Goal: Find specific page/section: Find specific page/section

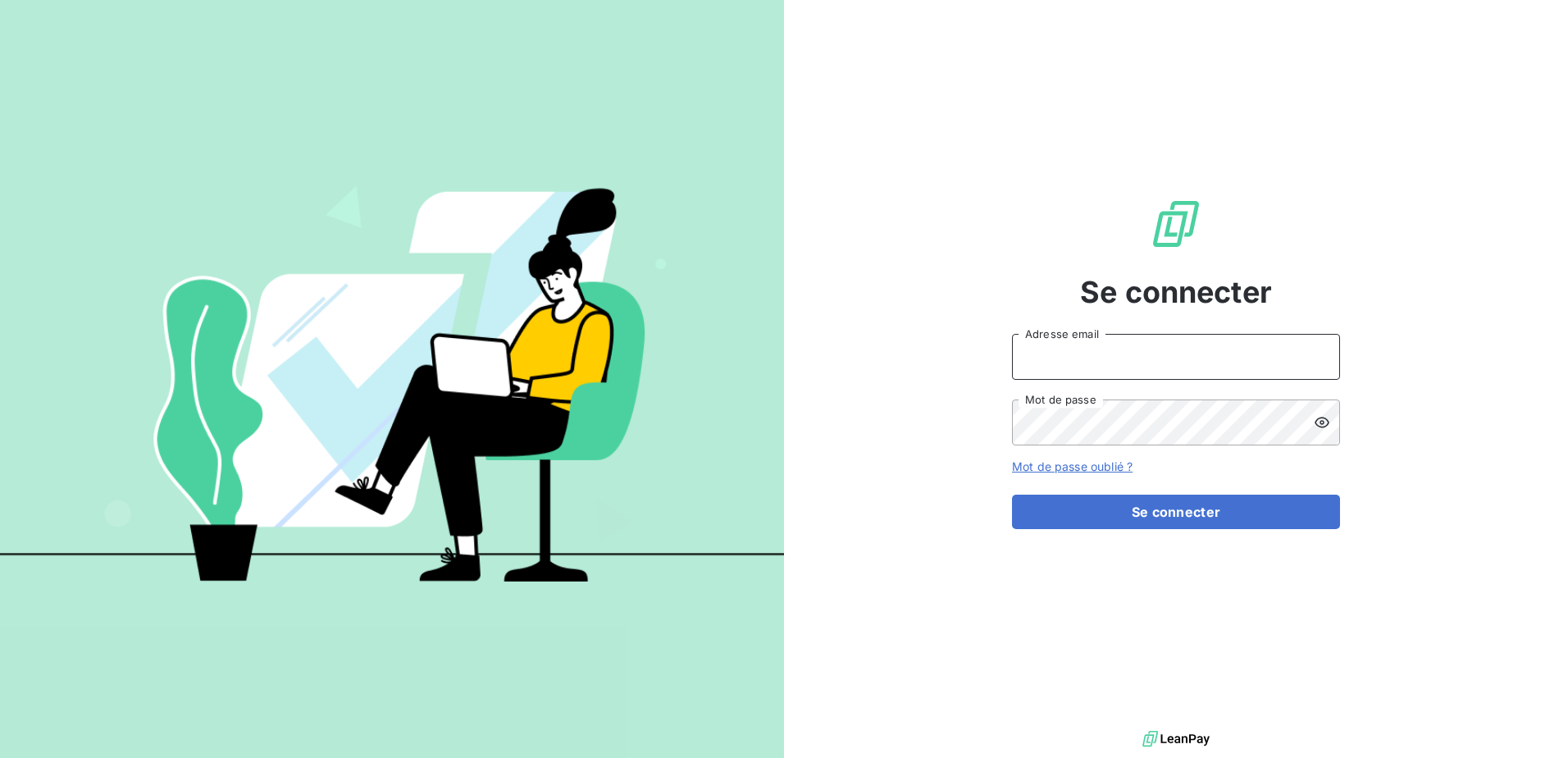
click at [1065, 378] on input "Adresse email" at bounding box center [1176, 356] width 328 height 46
type input "p.jourdan@auditpl.fr"
click at [1012, 495] on button "Se connecter" at bounding box center [1176, 511] width 328 height 34
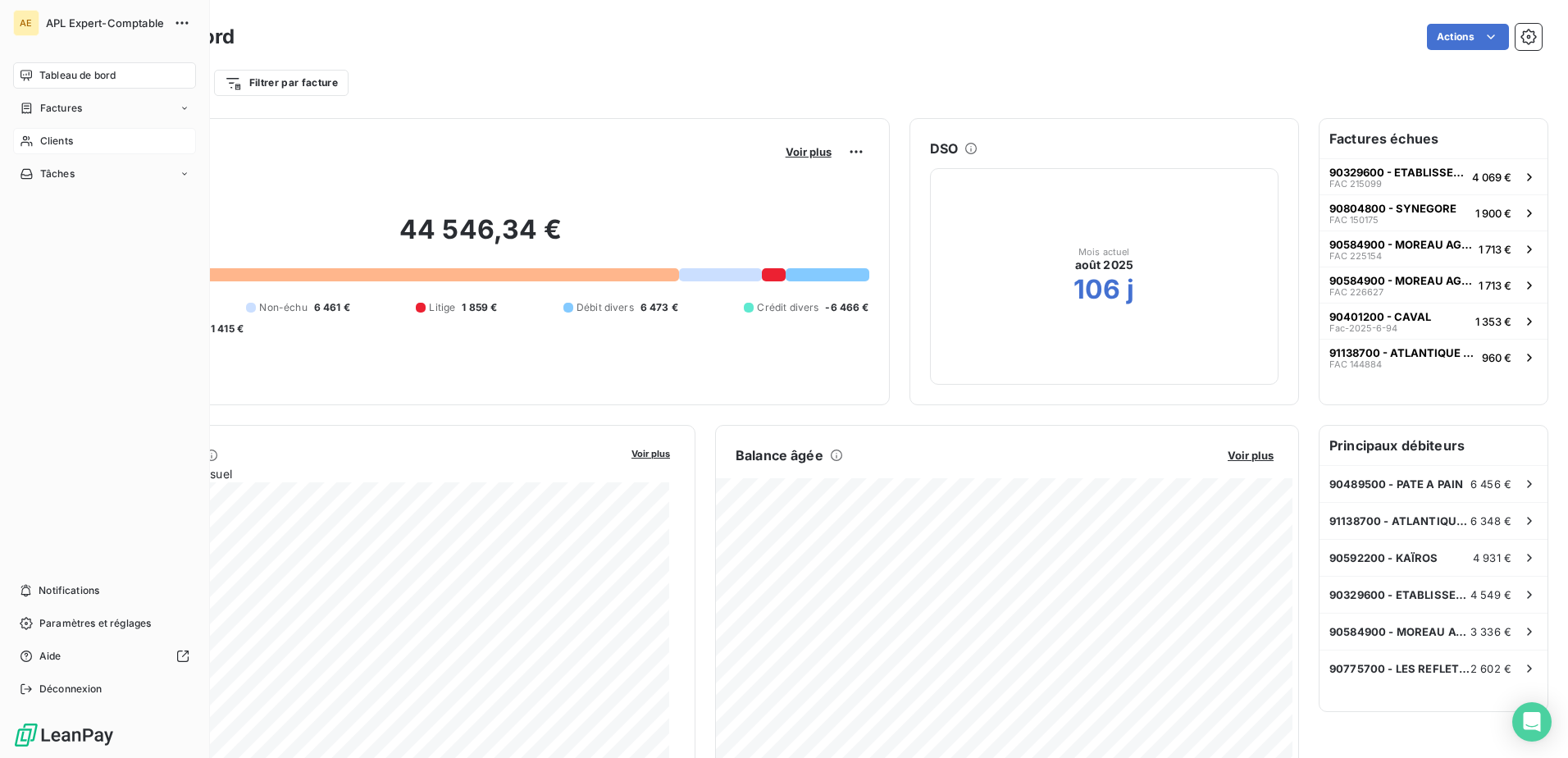
click at [72, 140] on span "Clients" at bounding box center [56, 141] width 33 height 15
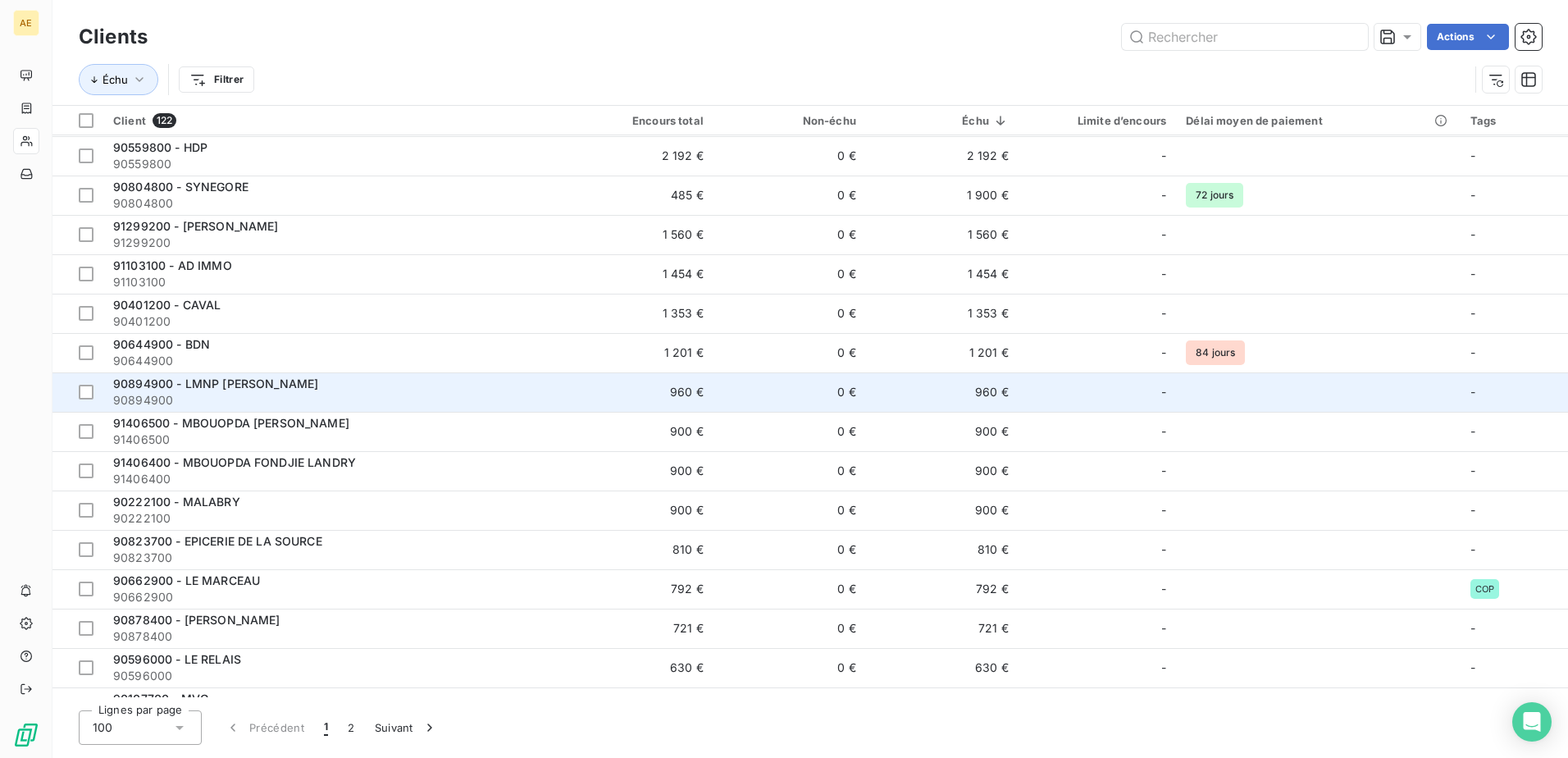
scroll to position [164, 0]
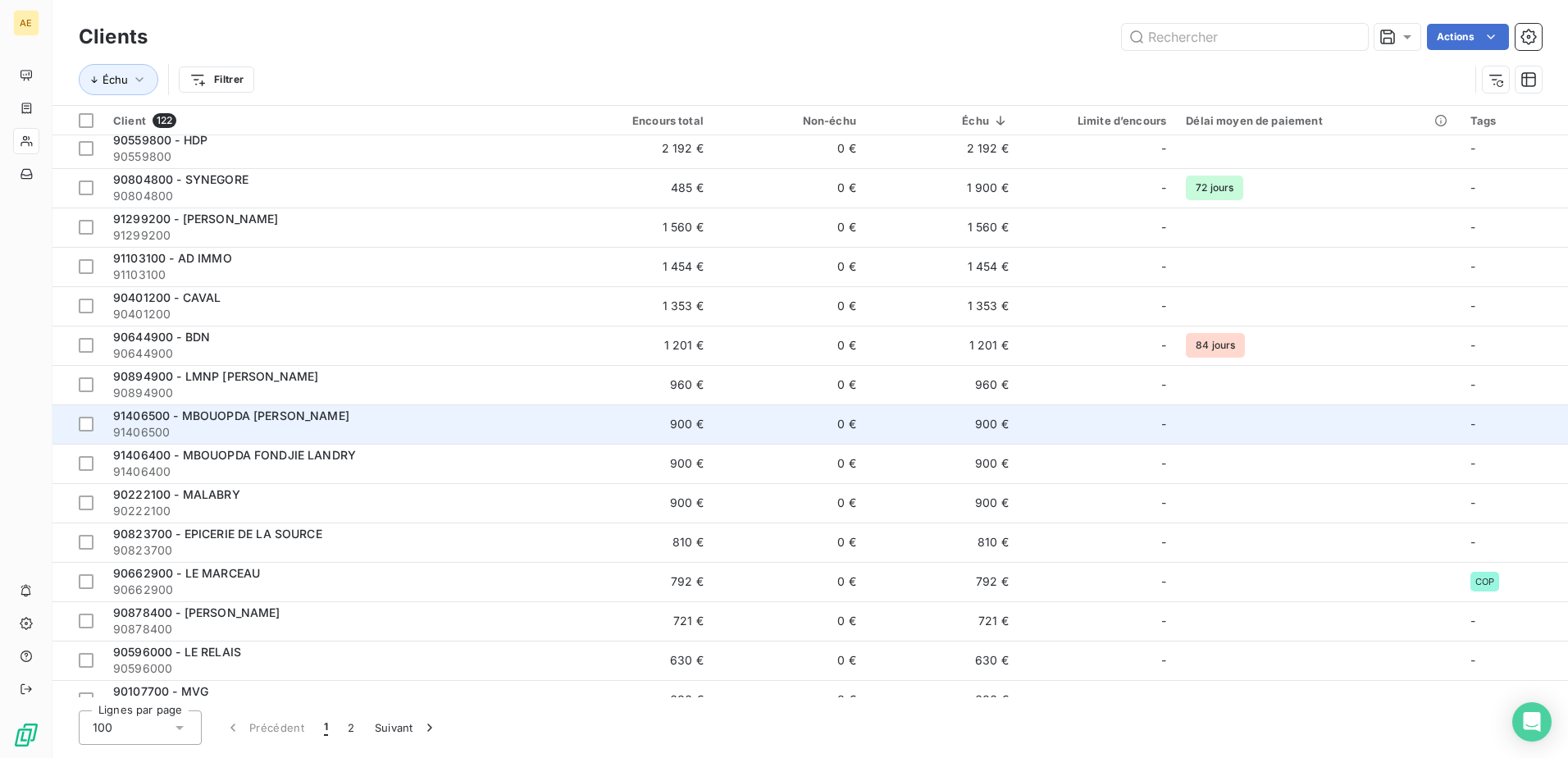
click at [294, 428] on span "91406500" at bounding box center [332, 433] width 438 height 17
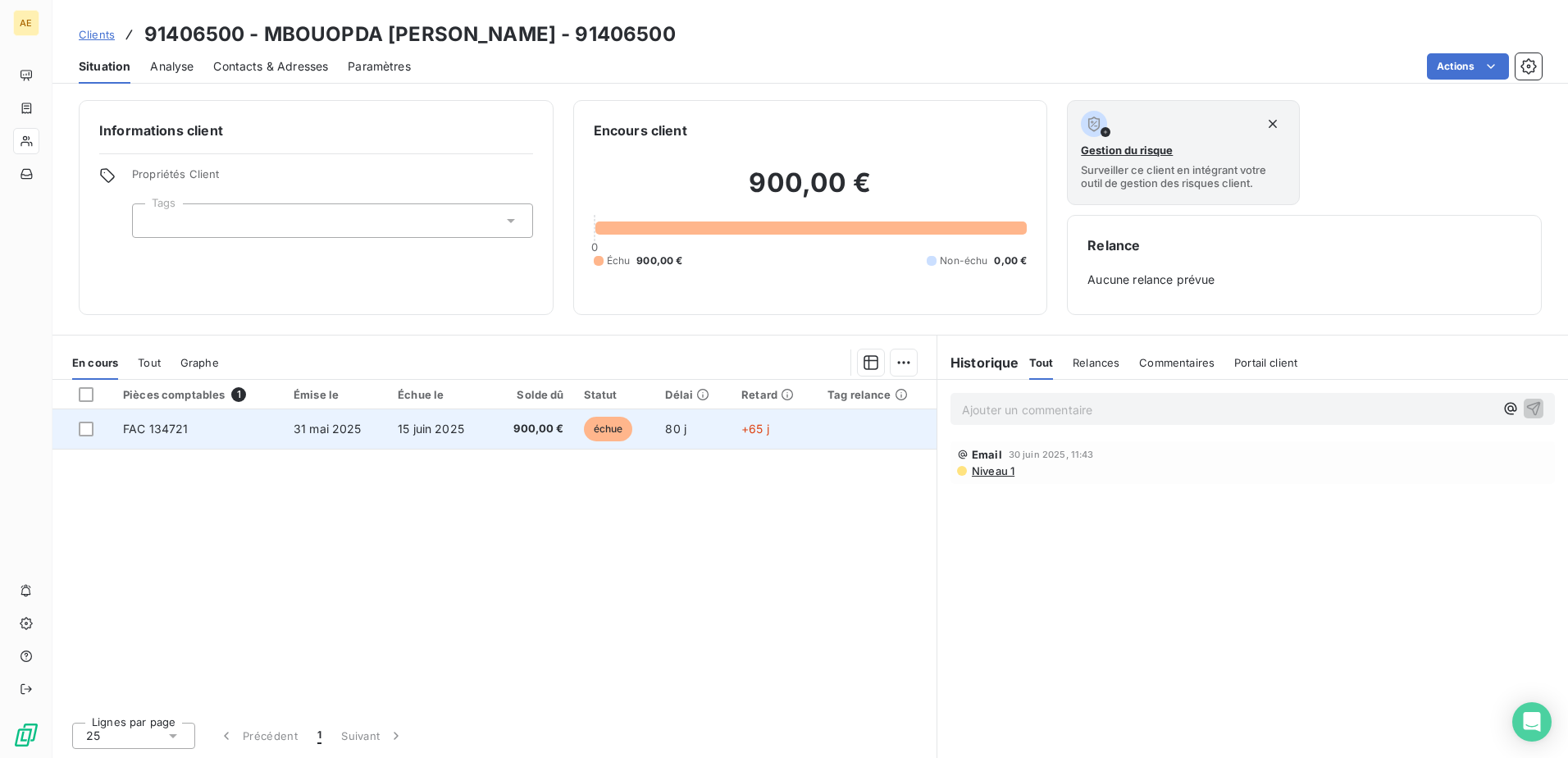
click at [288, 440] on td "31 mai 2025" at bounding box center [335, 428] width 104 height 39
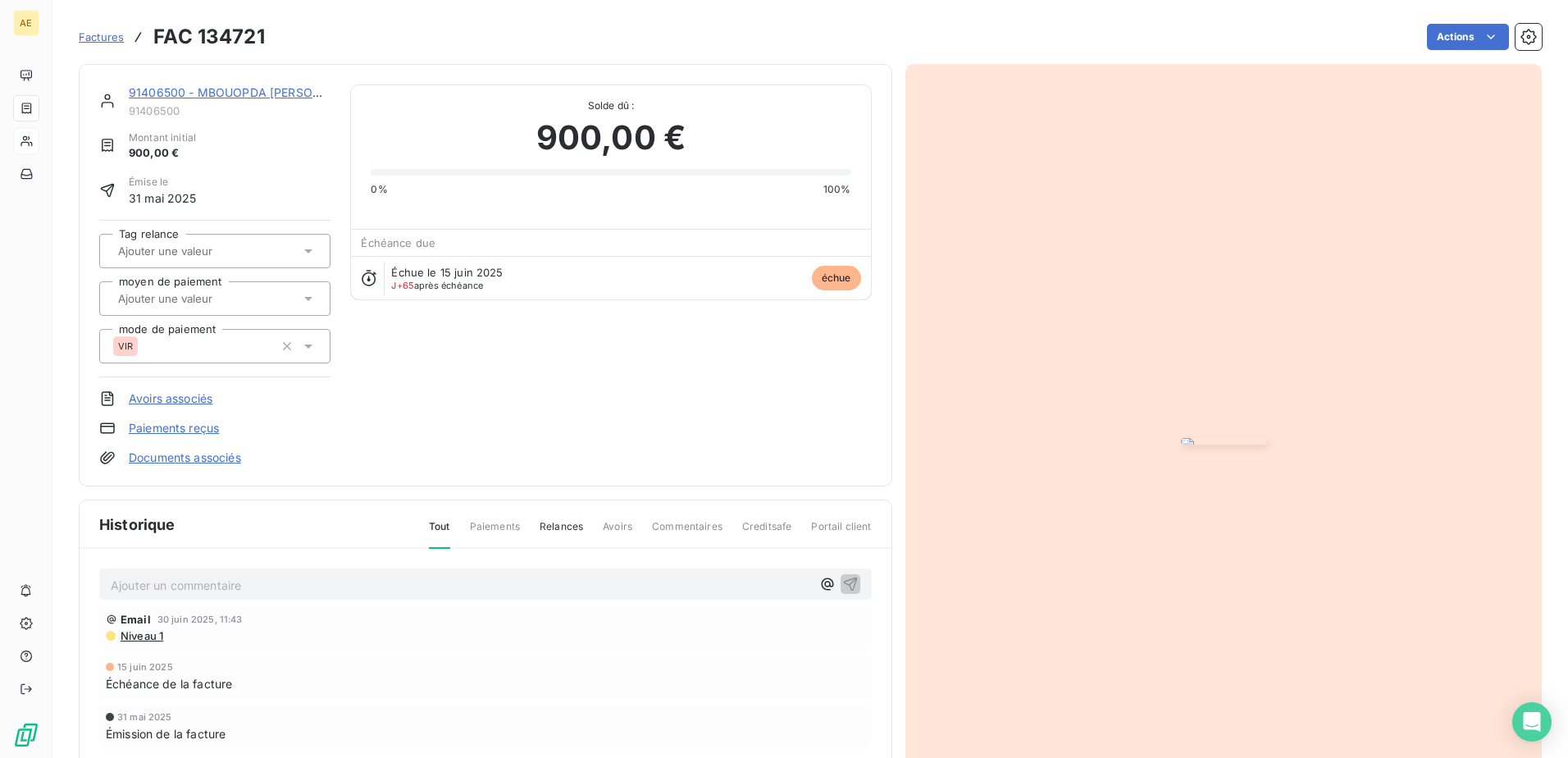
click at [1181, 444] on img "button" at bounding box center [1224, 441] width 86 height 7
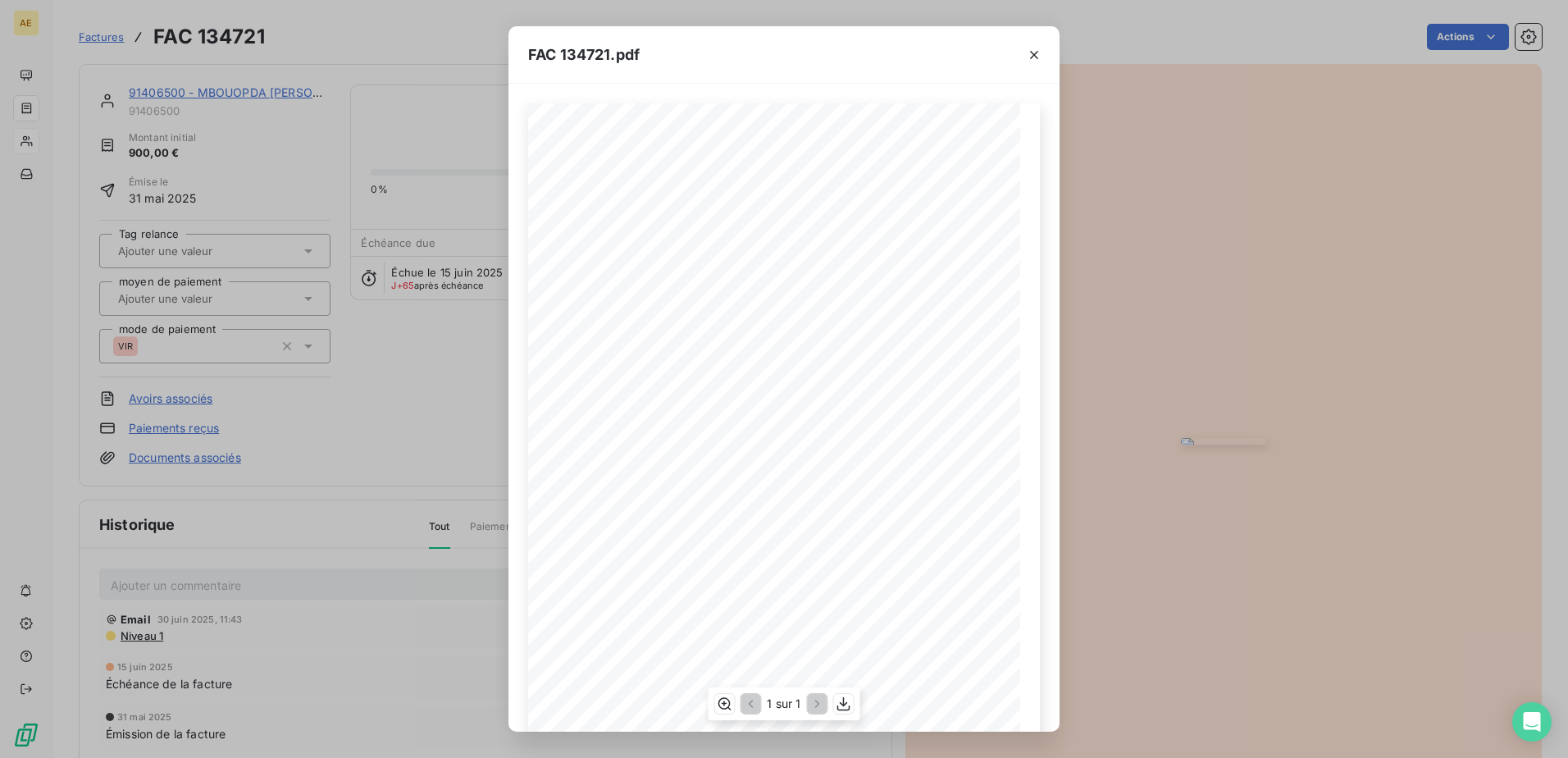
scroll to position [104, 0]
click at [843, 702] on icon "button" at bounding box center [844, 703] width 17 height 17
click at [1033, 56] on icon "button" at bounding box center [1035, 55] width 8 height 8
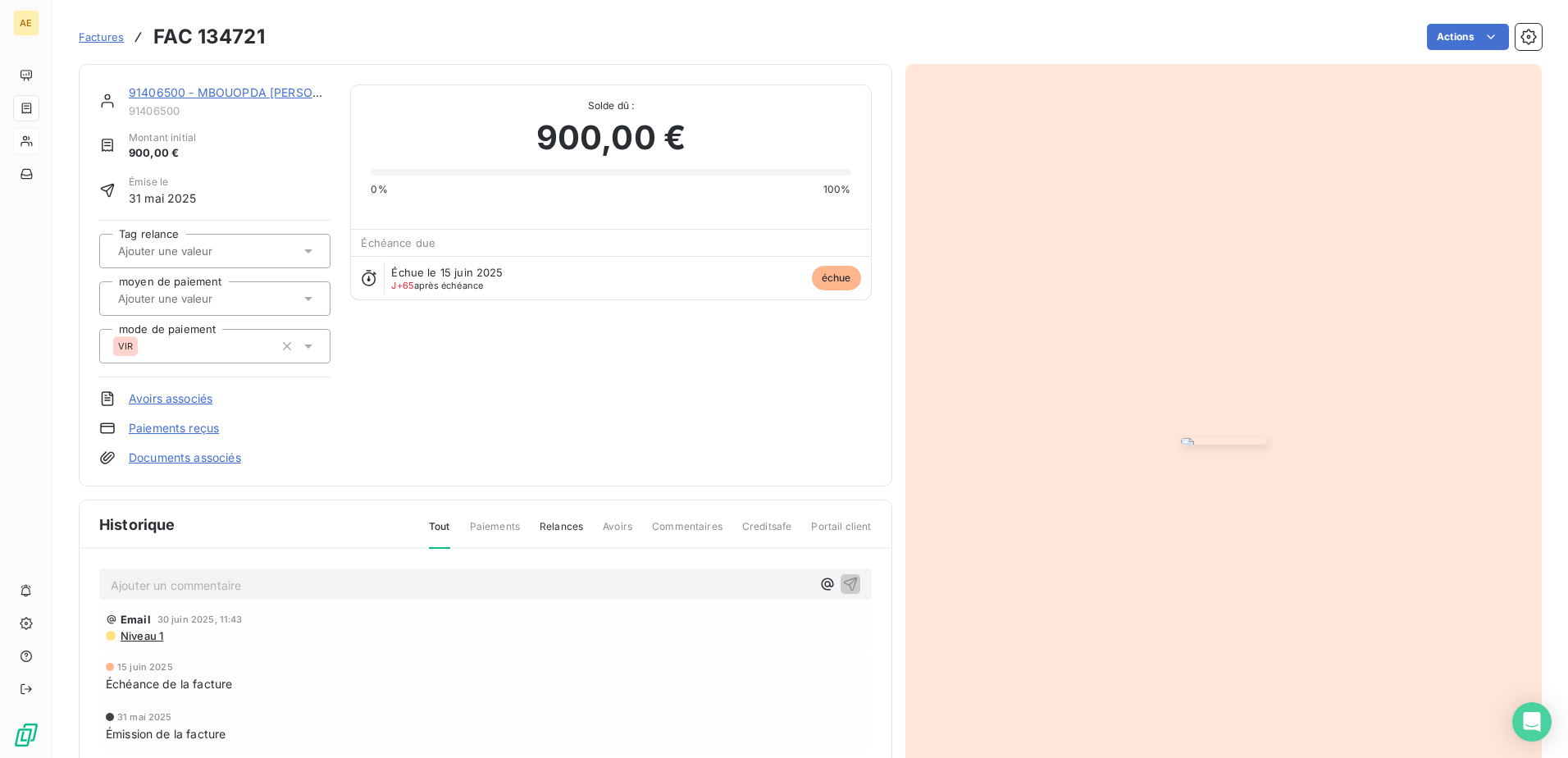
click at [90, 40] on span "Factures" at bounding box center [101, 37] width 45 height 13
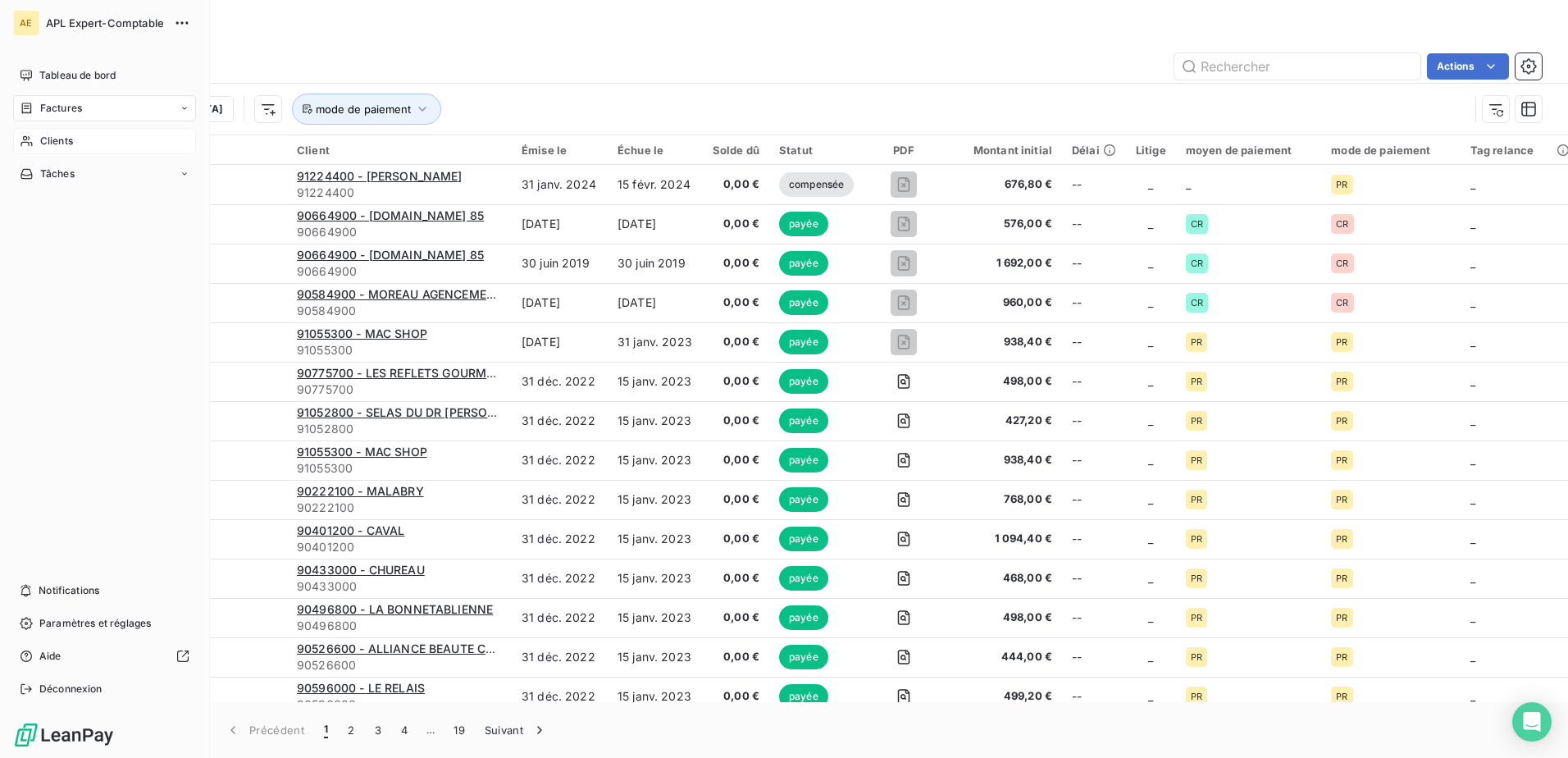
click at [50, 147] on span "Clients" at bounding box center [56, 141] width 33 height 15
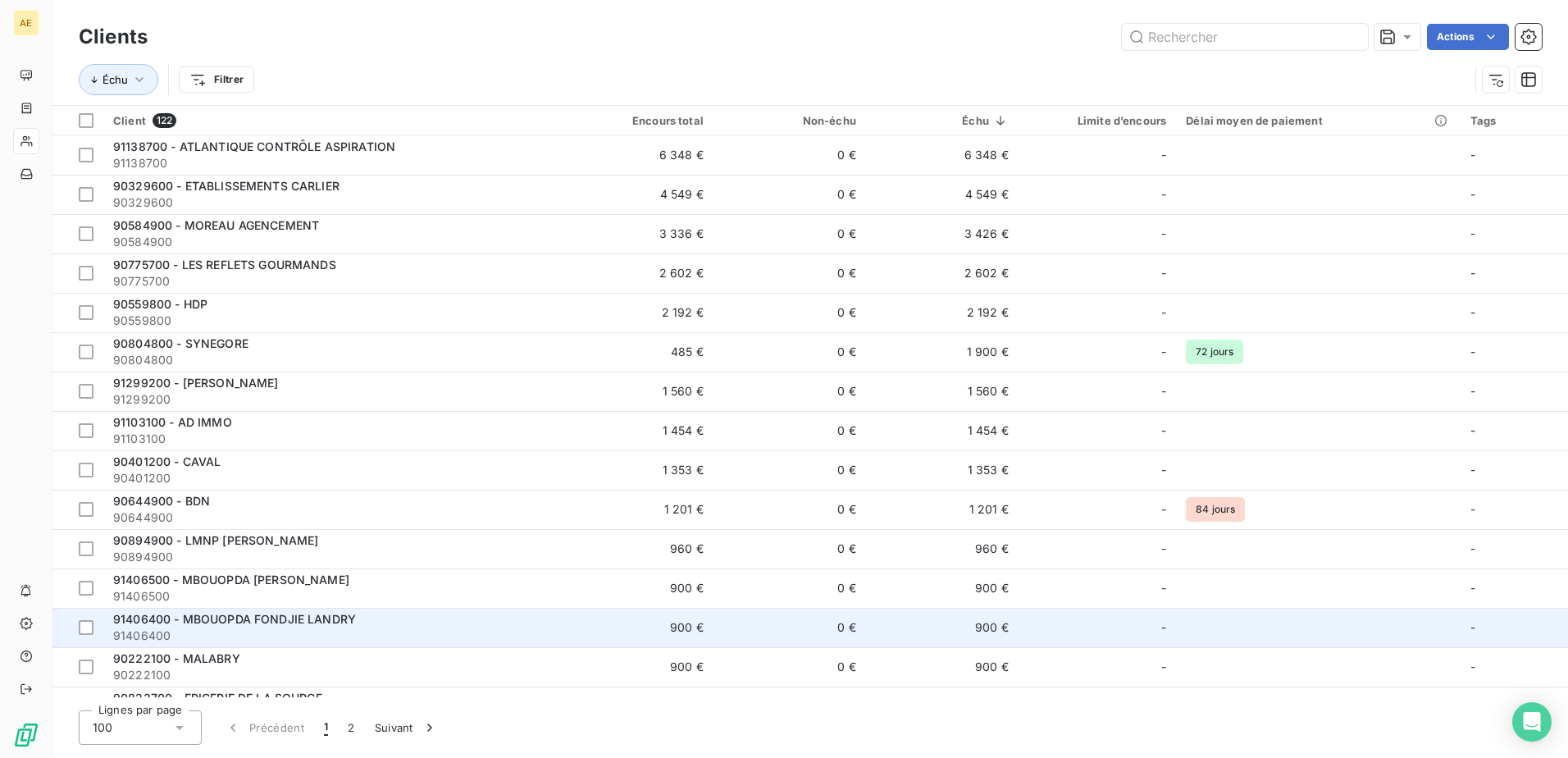
click at [330, 617] on span "91406400 - MBOUOPDA FONDJIE LANDRY" at bounding box center [235, 619] width 243 height 14
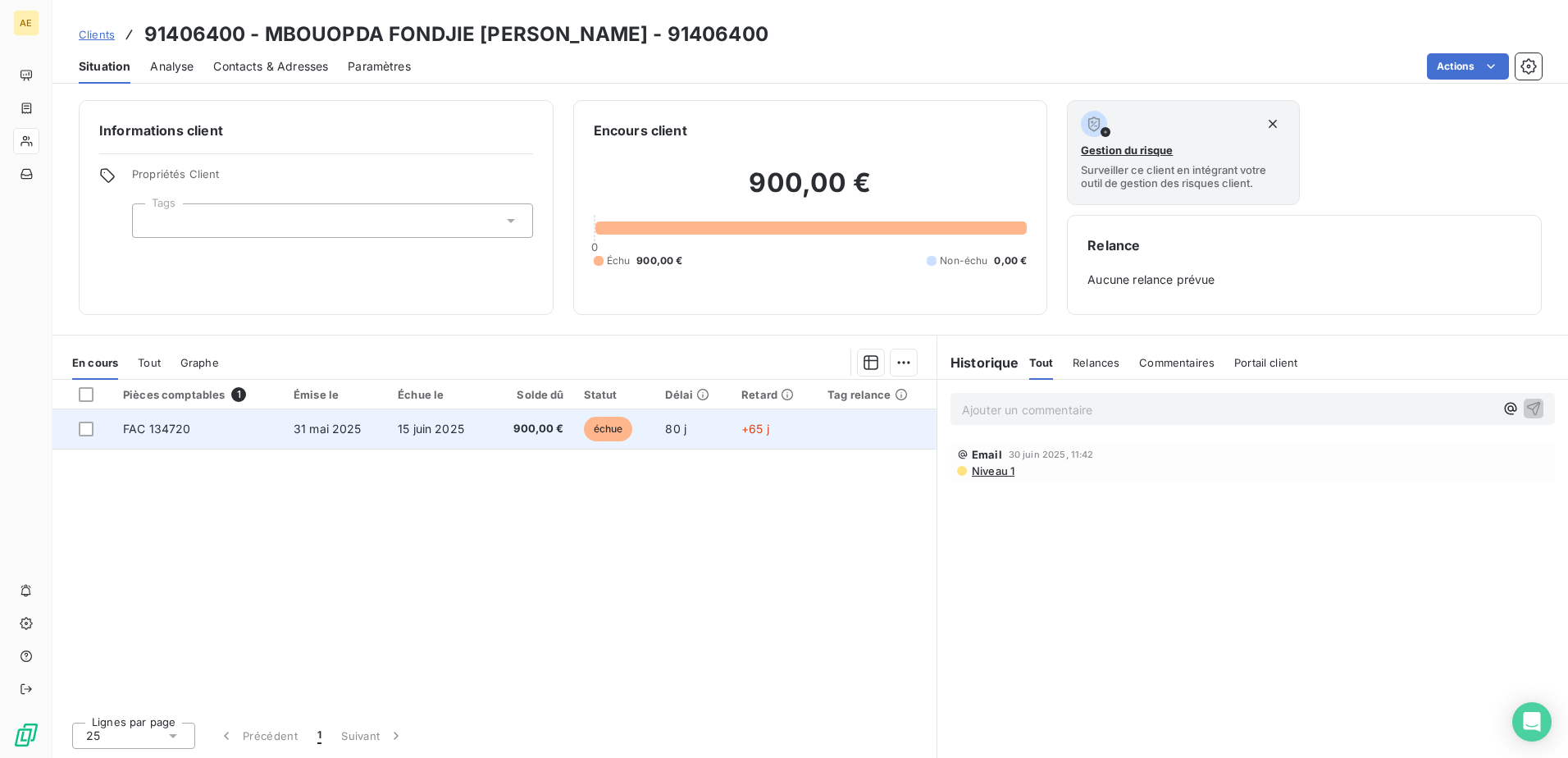
click at [354, 432] on span "31 mai 2025" at bounding box center [327, 428] width 68 height 14
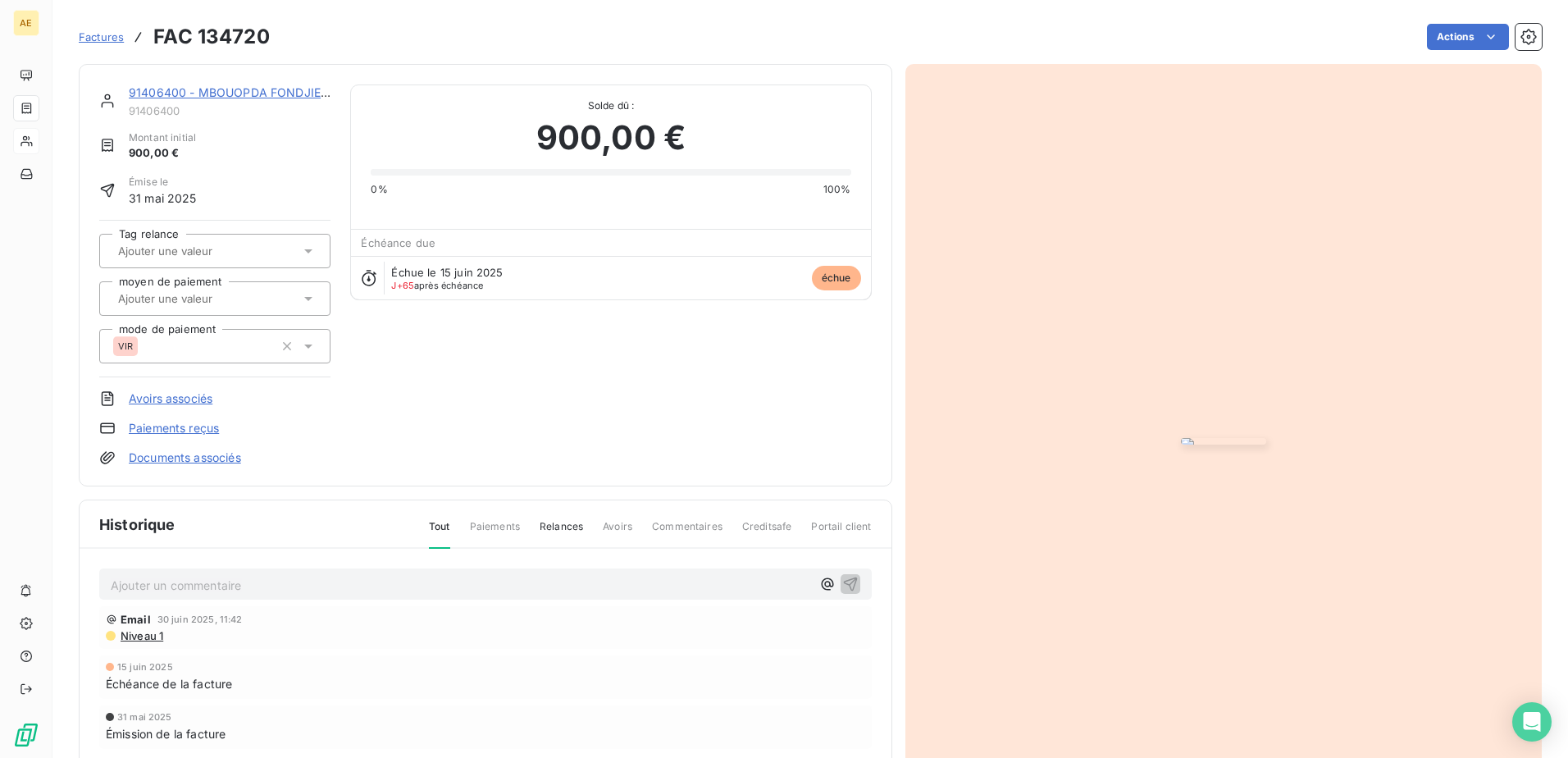
click at [1181, 438] on img "button" at bounding box center [1224, 441] width 86 height 7
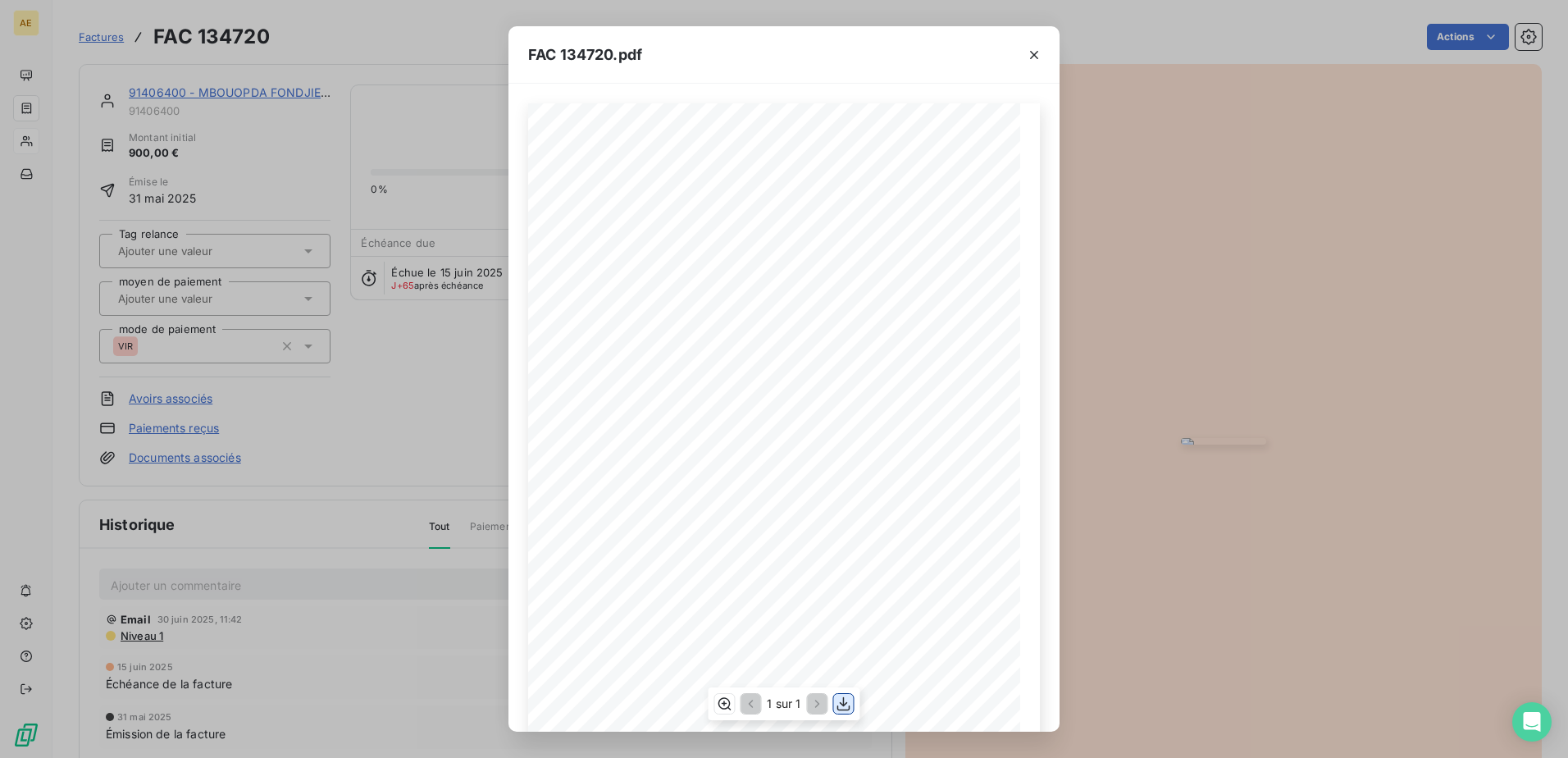
click at [847, 706] on icon "button" at bounding box center [844, 703] width 17 height 17
click at [1036, 56] on icon "button" at bounding box center [1035, 55] width 8 height 8
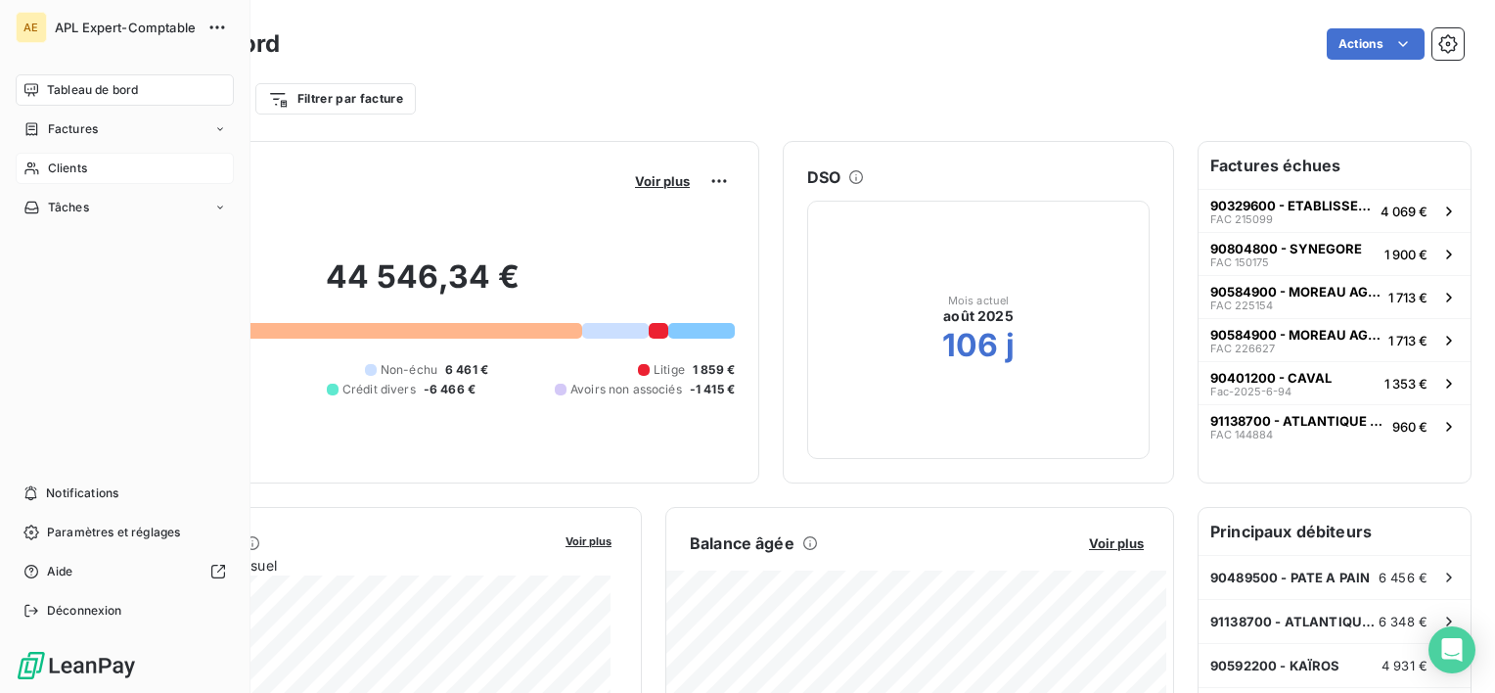
click at [56, 169] on span "Clients" at bounding box center [67, 168] width 39 height 18
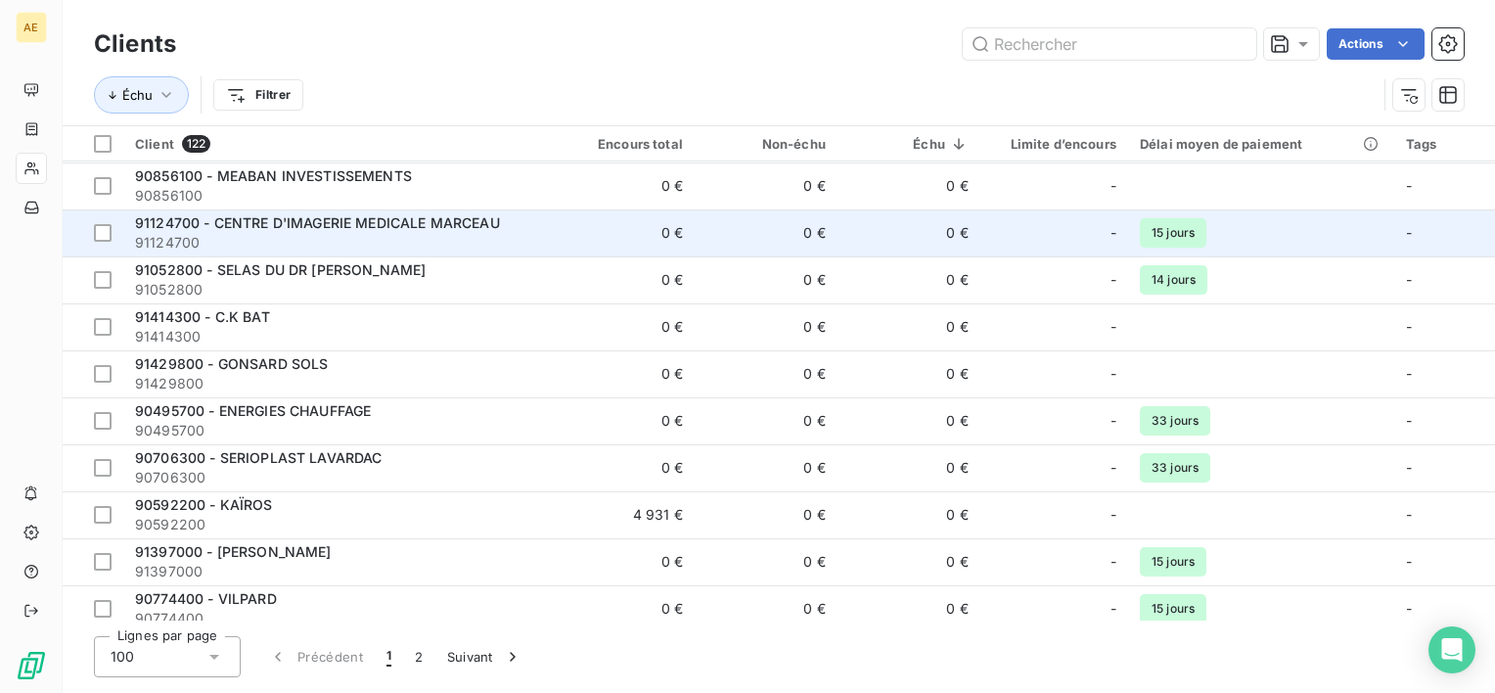
scroll to position [2837, 0]
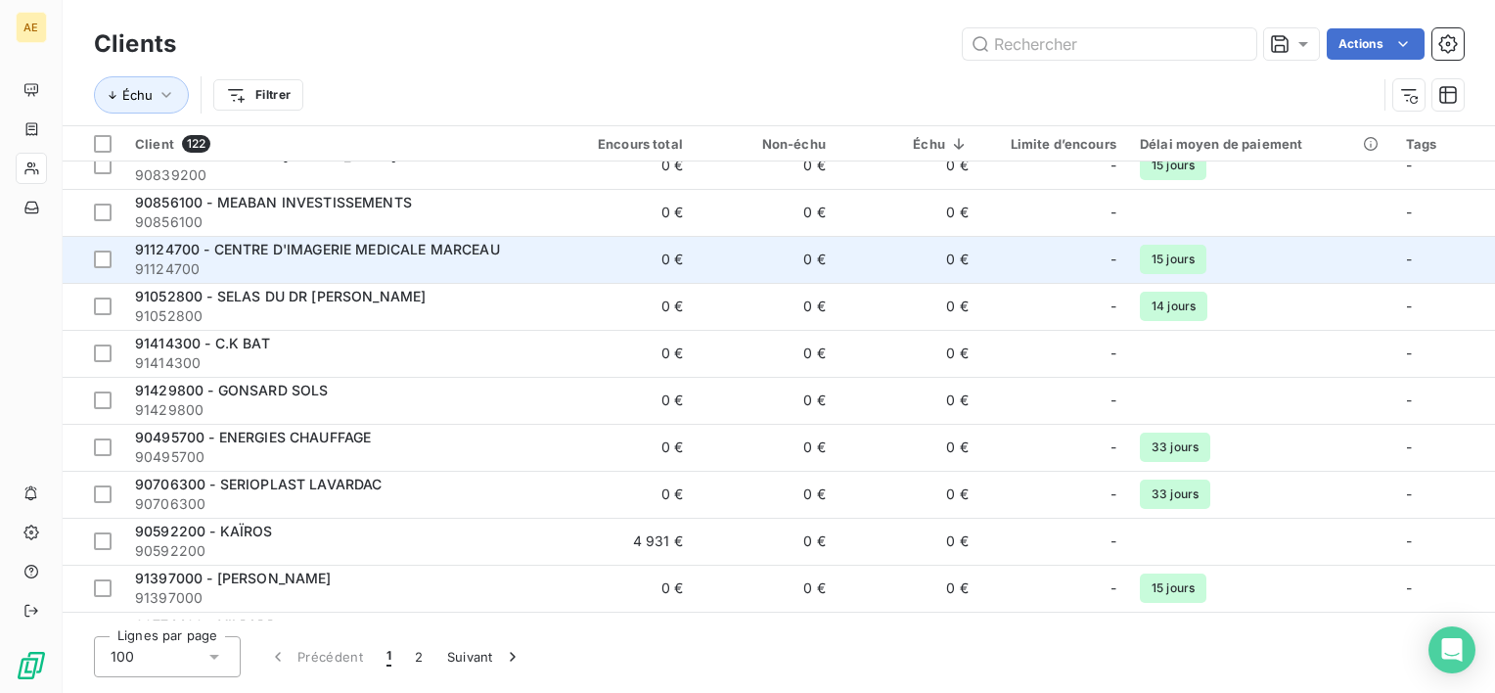
click at [364, 251] on span "91124700 - CENTRE D'IMAGERIE MEDICALE MARCEAU" at bounding box center [317, 249] width 365 height 17
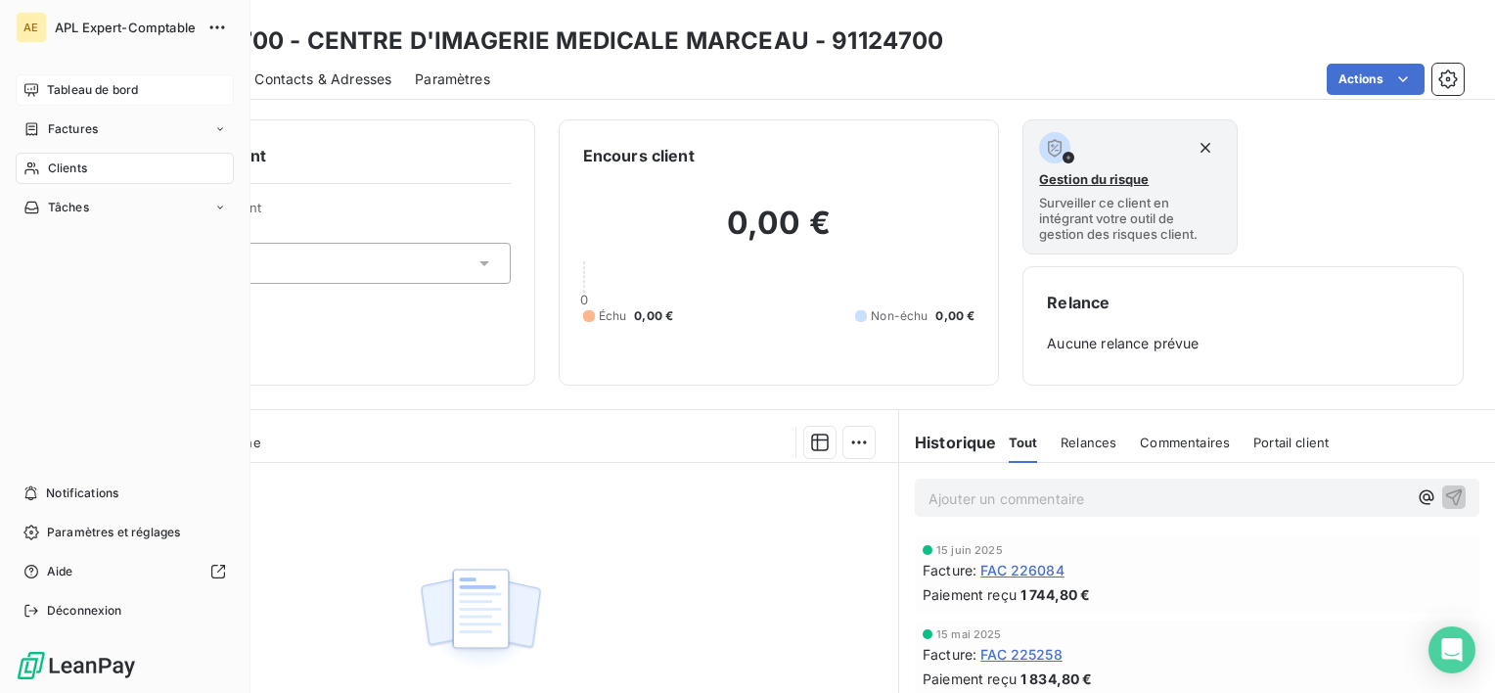
click at [114, 95] on span "Tableau de bord" at bounding box center [92, 90] width 91 height 18
